Goal: Browse casually: Explore the website without a specific task or goal

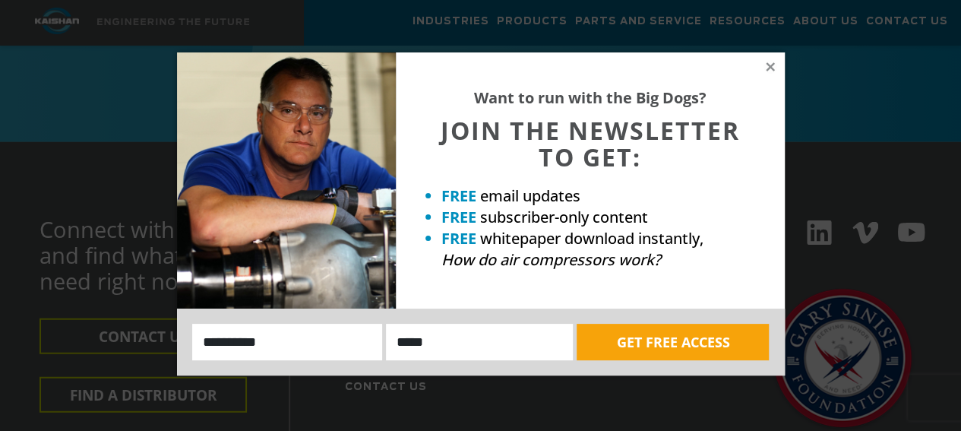
scroll to position [4502, 0]
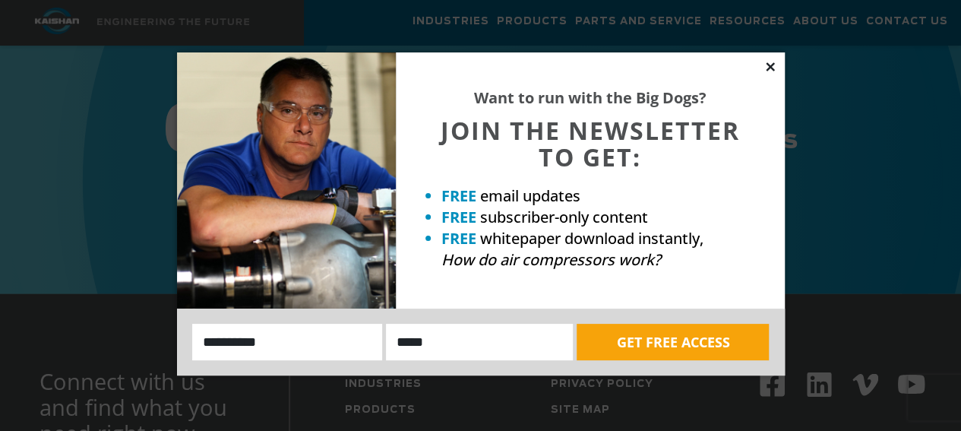
click at [772, 69] on icon at bounding box center [770, 66] width 8 height 8
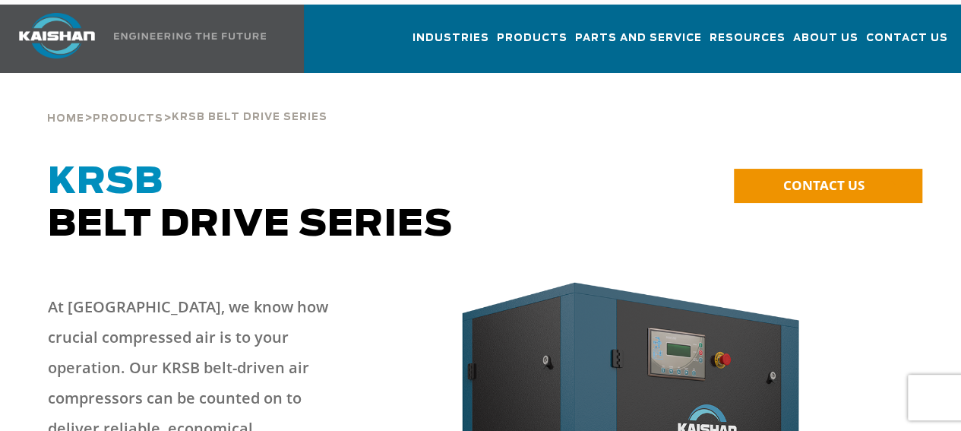
scroll to position [0, 0]
